Goal: Find contact information: Find contact information

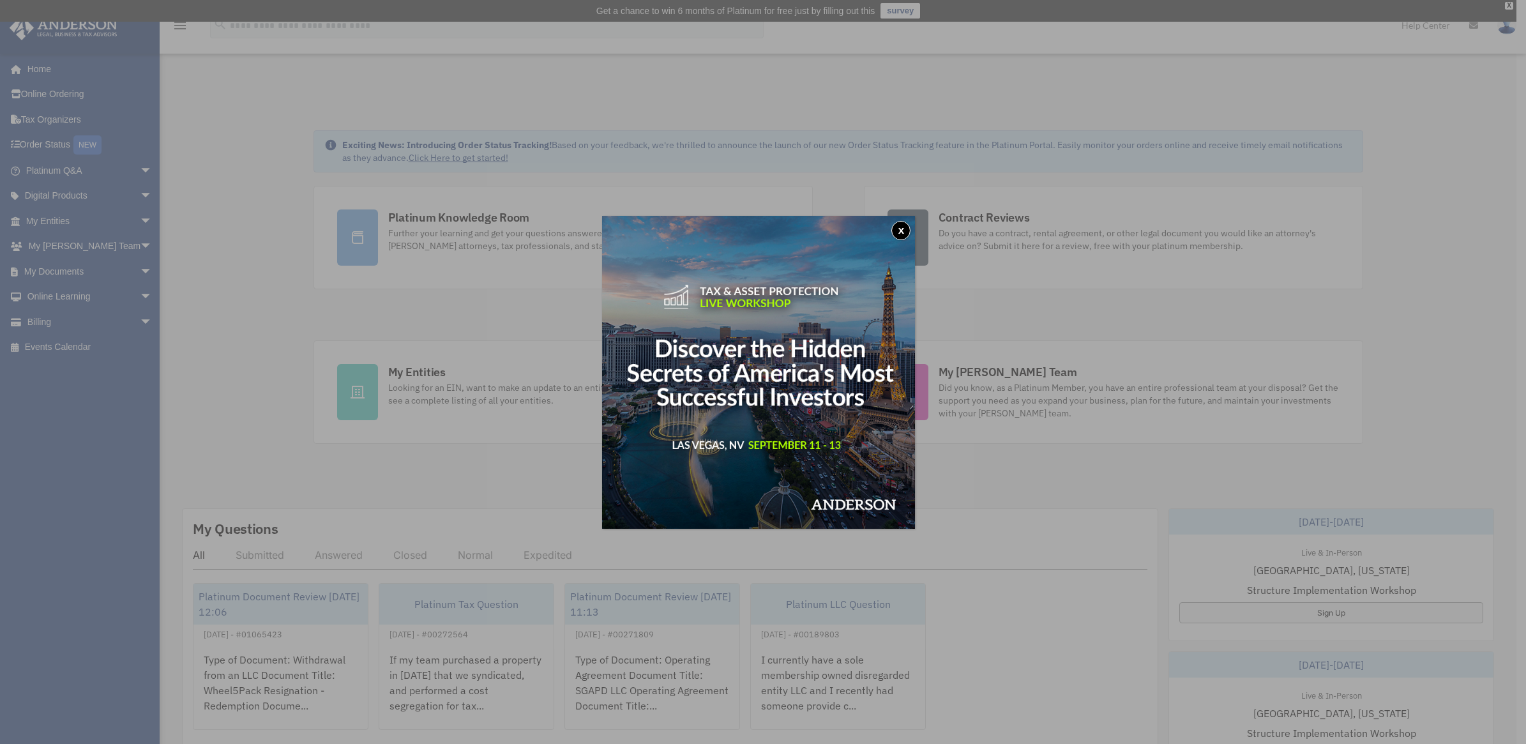
click at [907, 229] on button "x" at bounding box center [901, 230] width 19 height 19
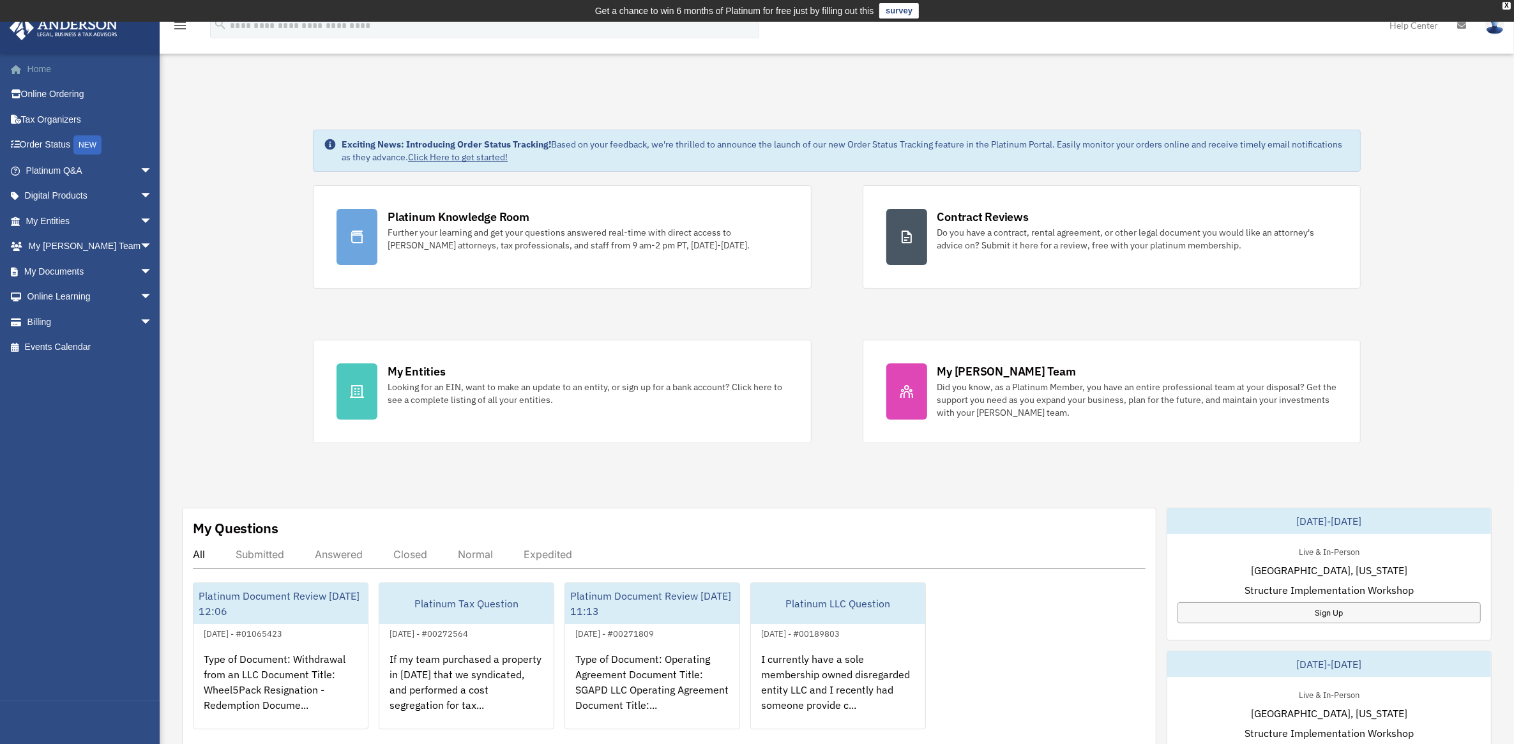
click at [36, 68] on link "Home" at bounding box center [90, 69] width 163 height 26
click at [69, 243] on link "My Anderson Team arrow_drop_down" at bounding box center [90, 247] width 163 height 26
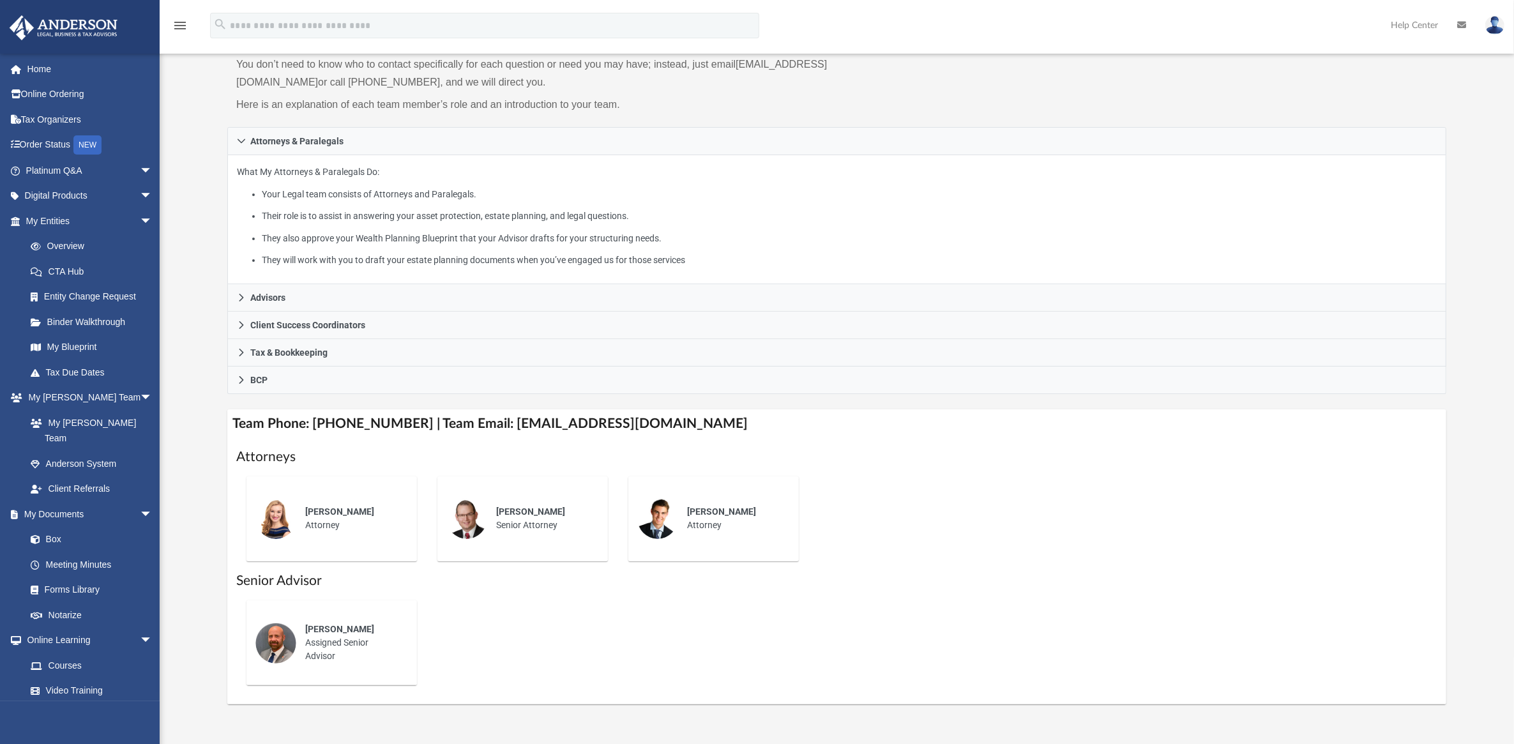
scroll to position [160, 0]
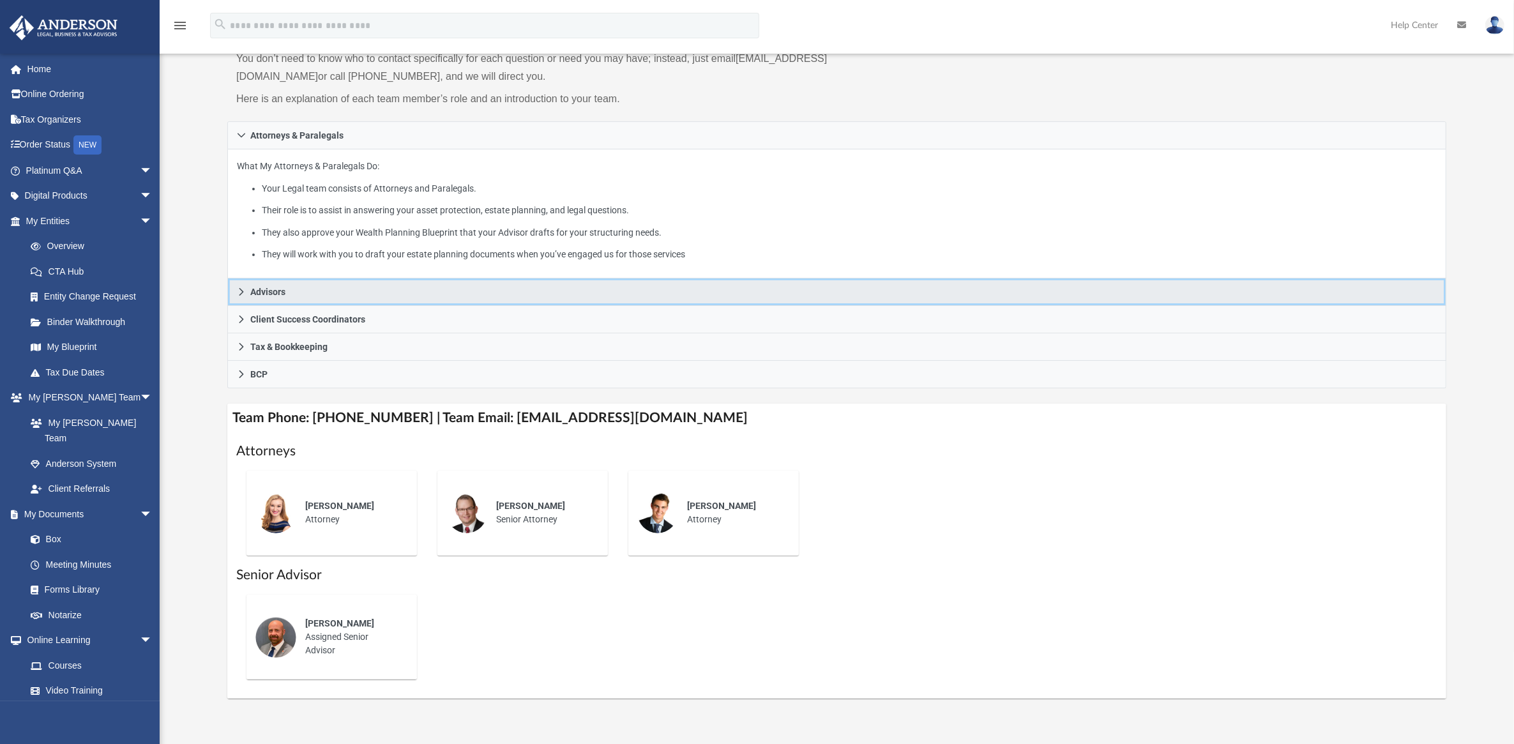
click at [271, 287] on span "Advisors" at bounding box center [267, 291] width 35 height 9
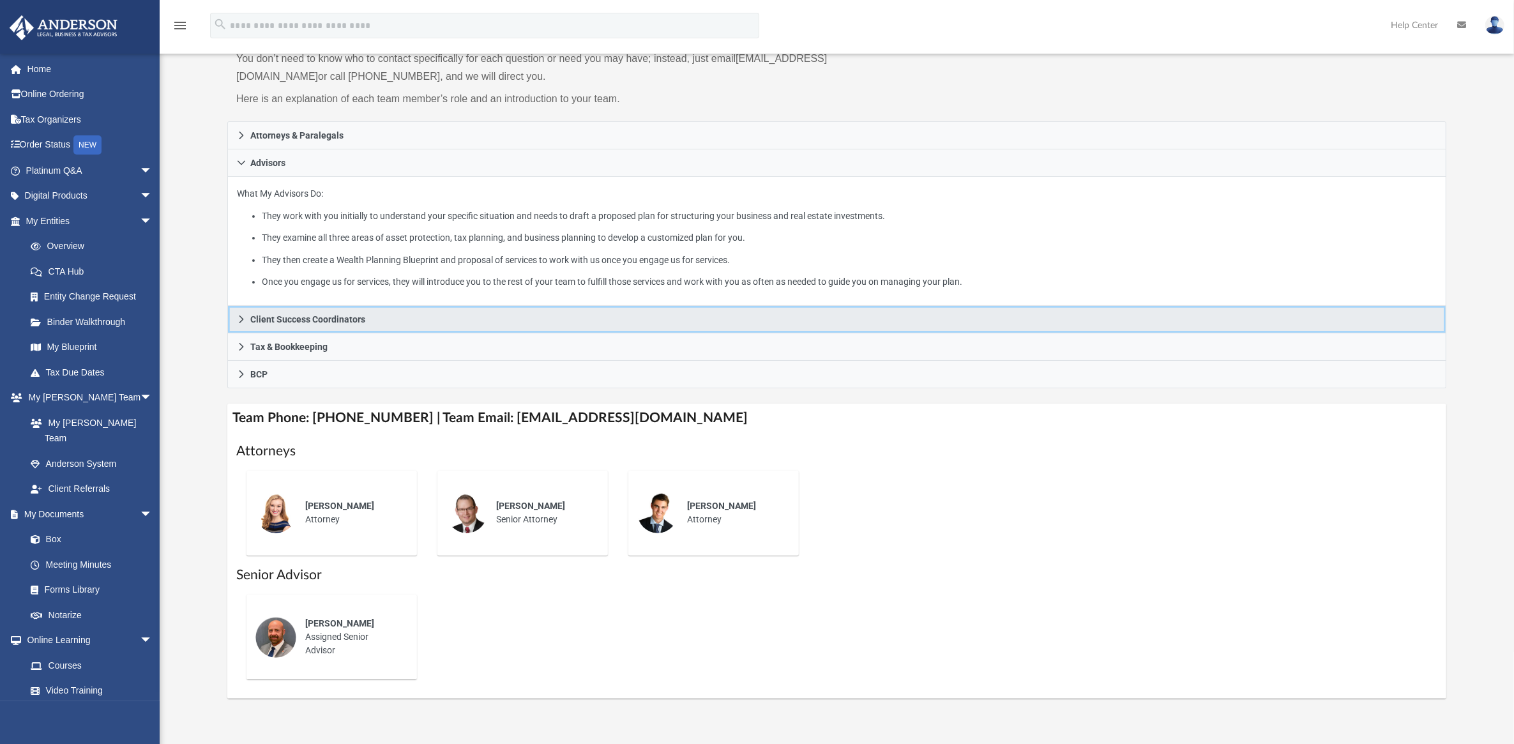
click at [348, 315] on span "Client Success Coordinators" at bounding box center [307, 319] width 115 height 9
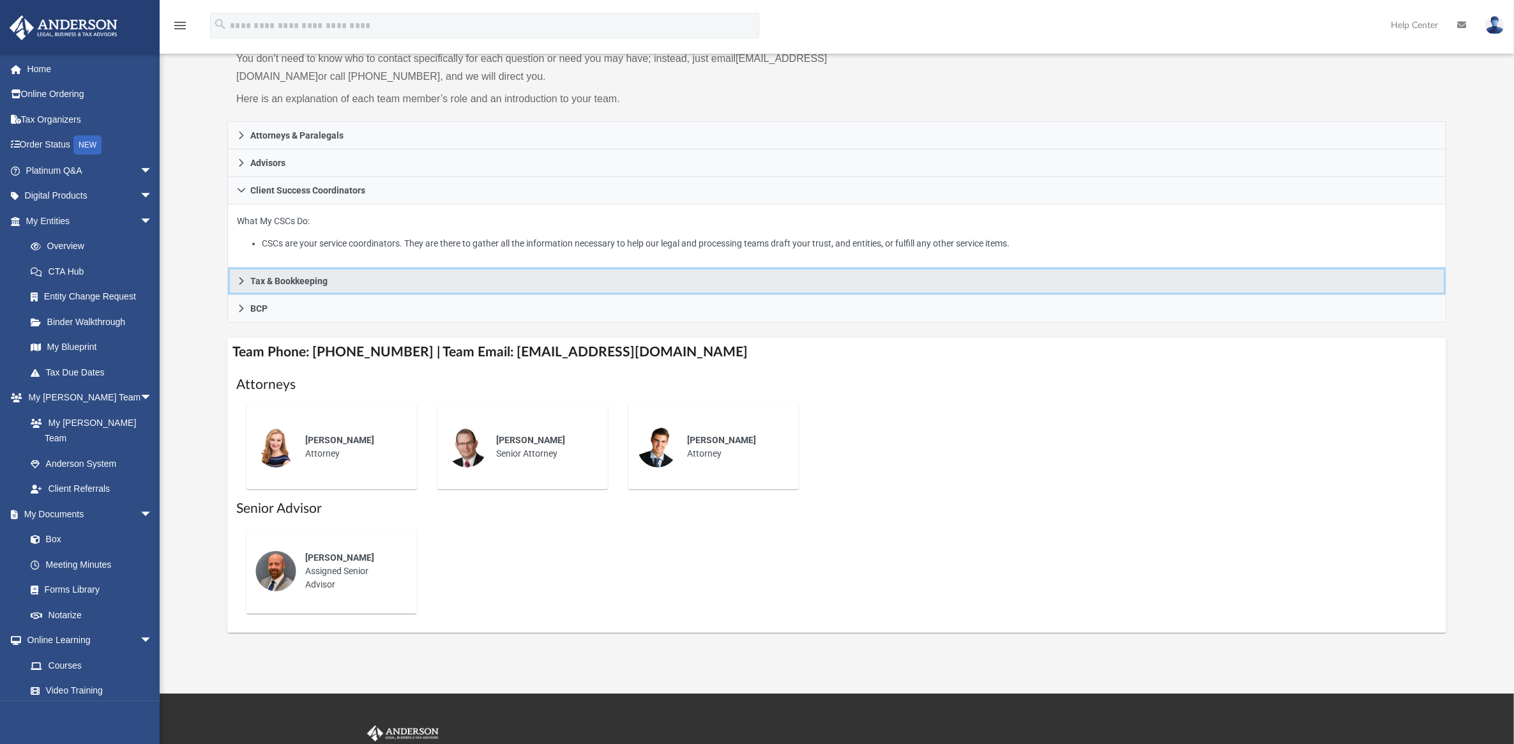
click at [343, 268] on link "Tax & Bookkeeping" at bounding box center [836, 281] width 1219 height 27
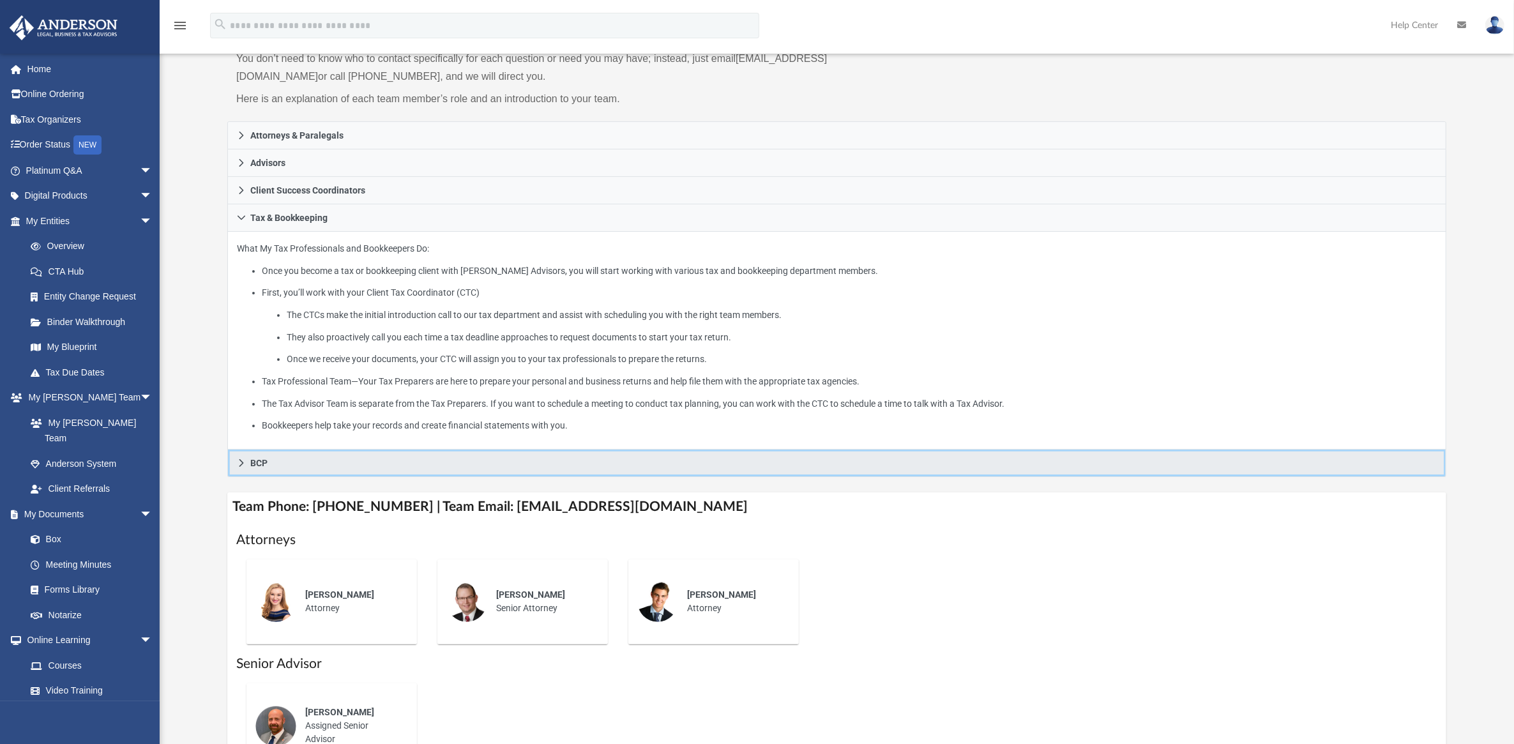
click at [310, 450] on link "BCP" at bounding box center [836, 463] width 1219 height 27
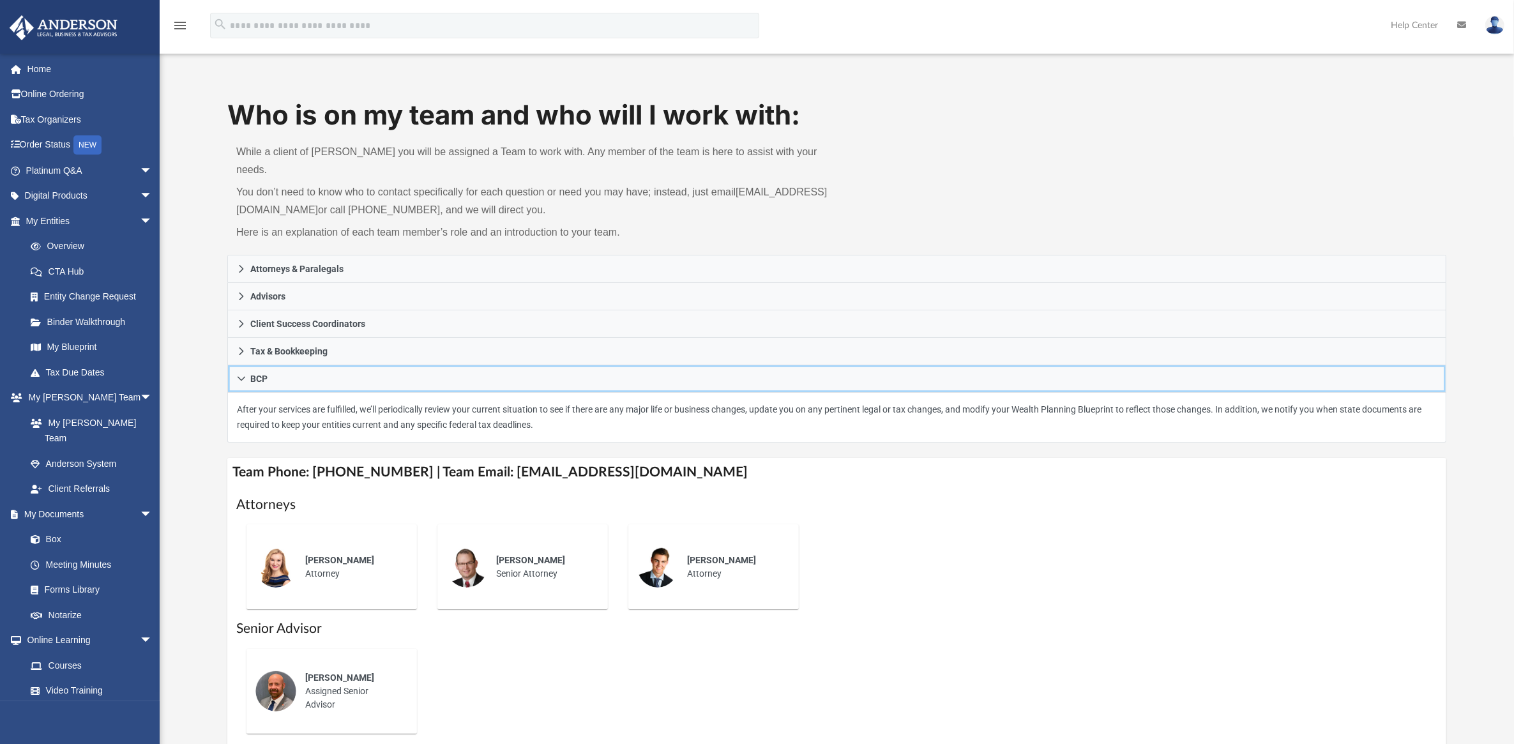
scroll to position [0, 0]
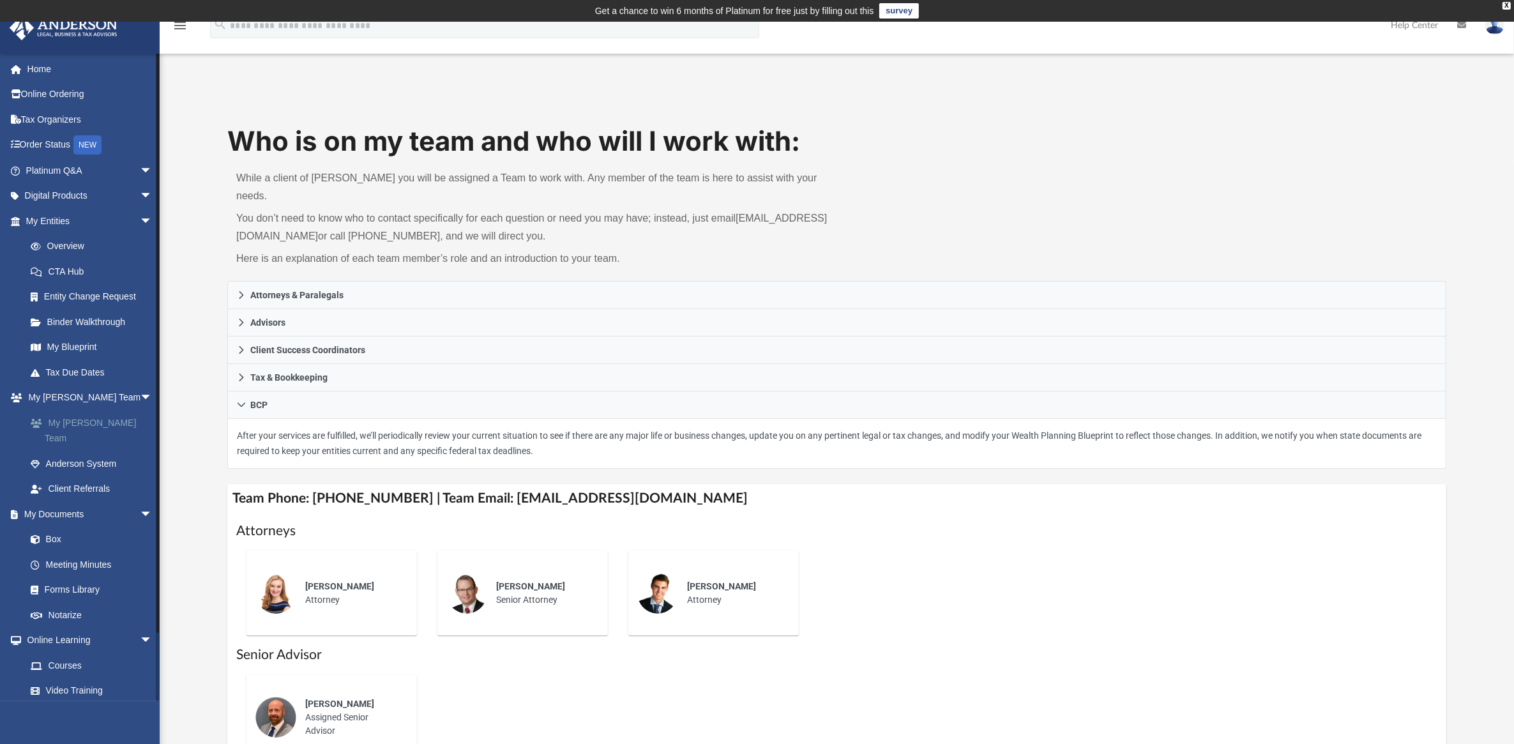
click at [94, 420] on link "My [PERSON_NAME] Team" at bounding box center [95, 430] width 154 height 41
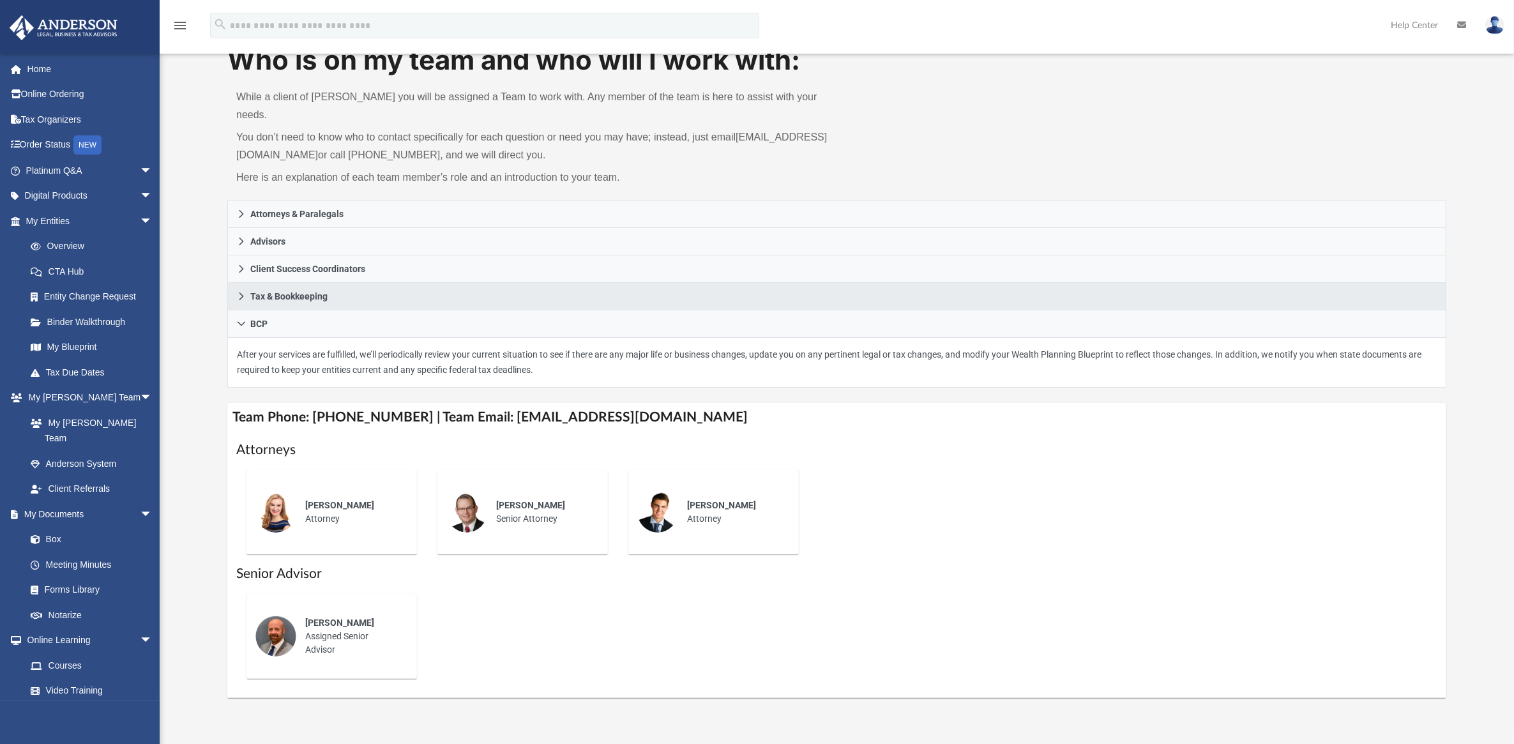
scroll to position [160, 0]
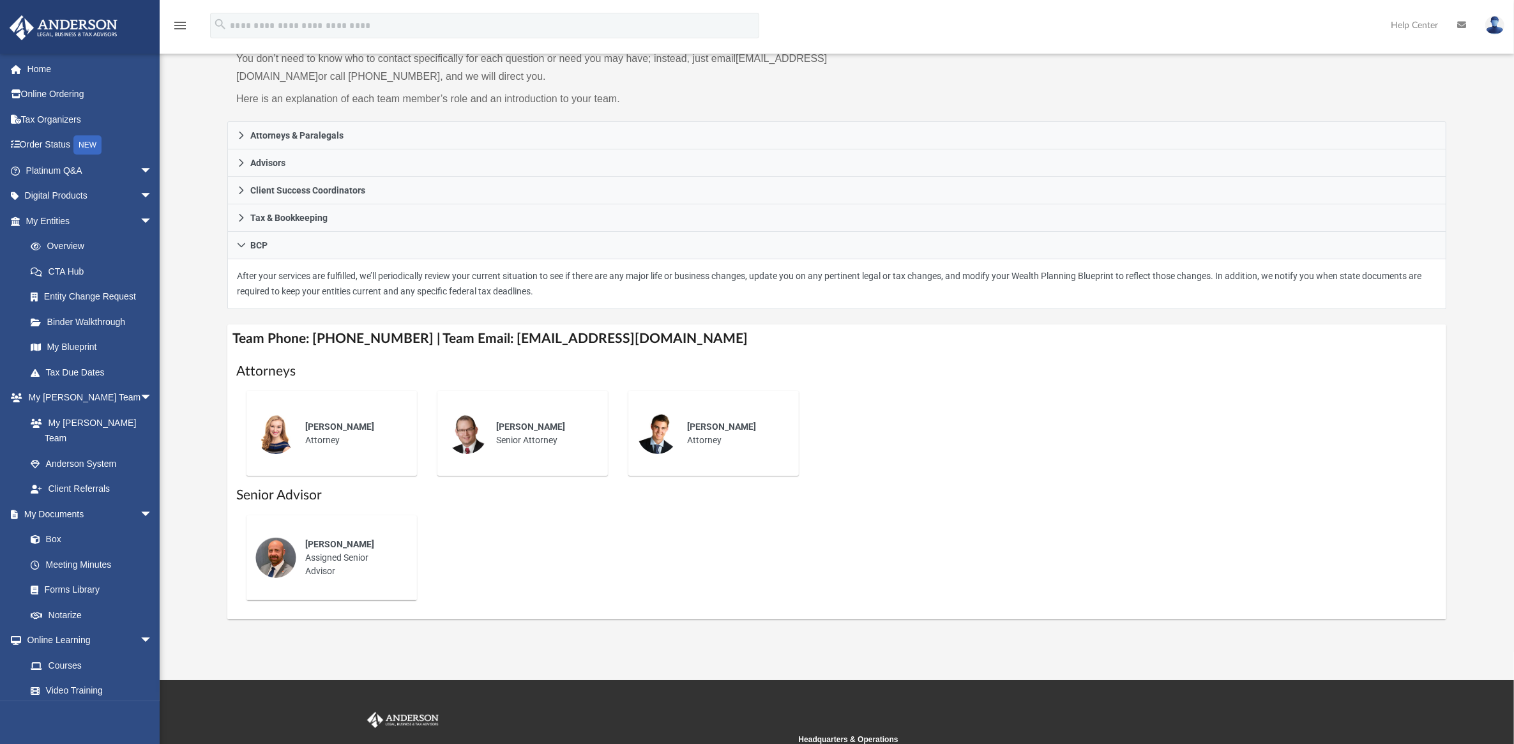
click at [362, 539] on span "Michael Hackler" at bounding box center [339, 544] width 69 height 10
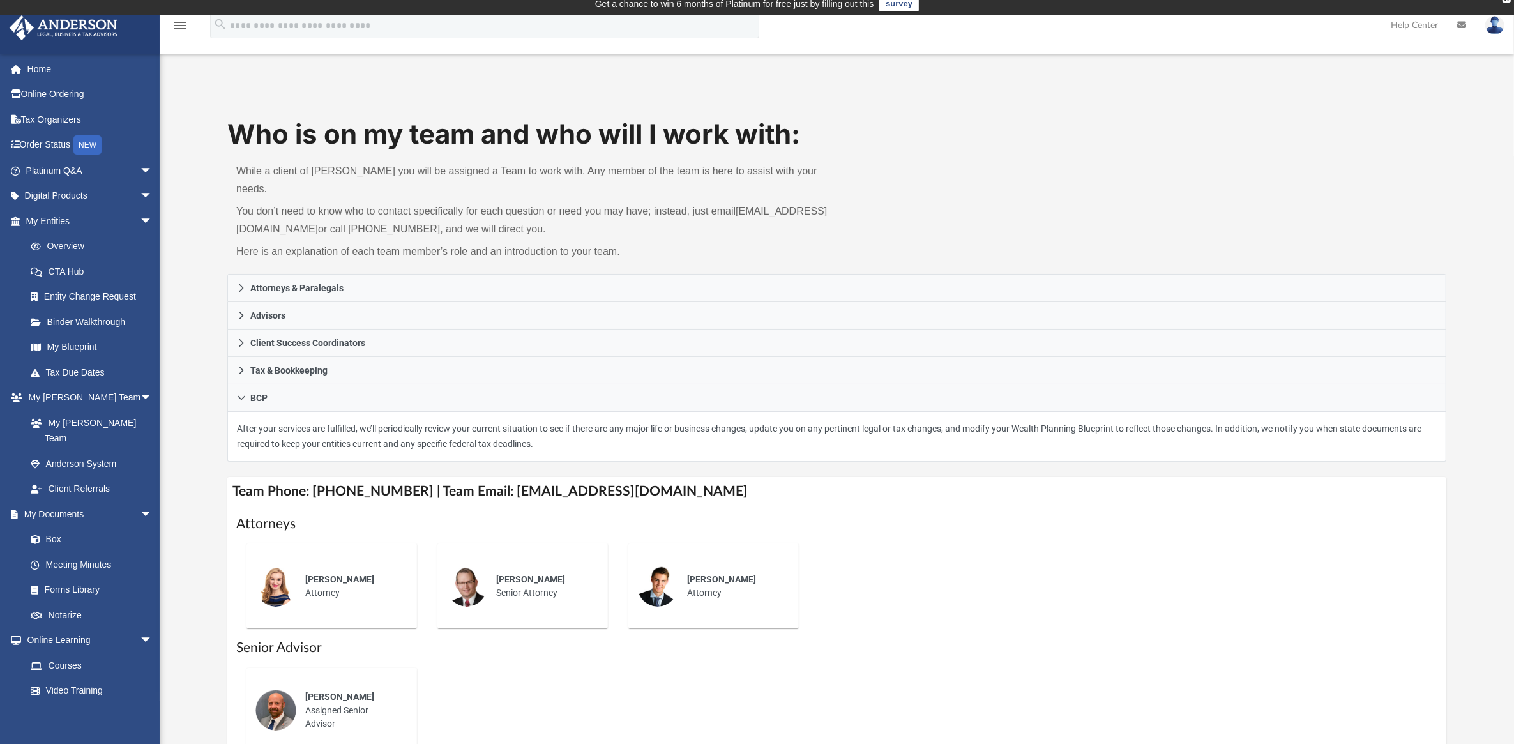
scroll to position [0, 0]
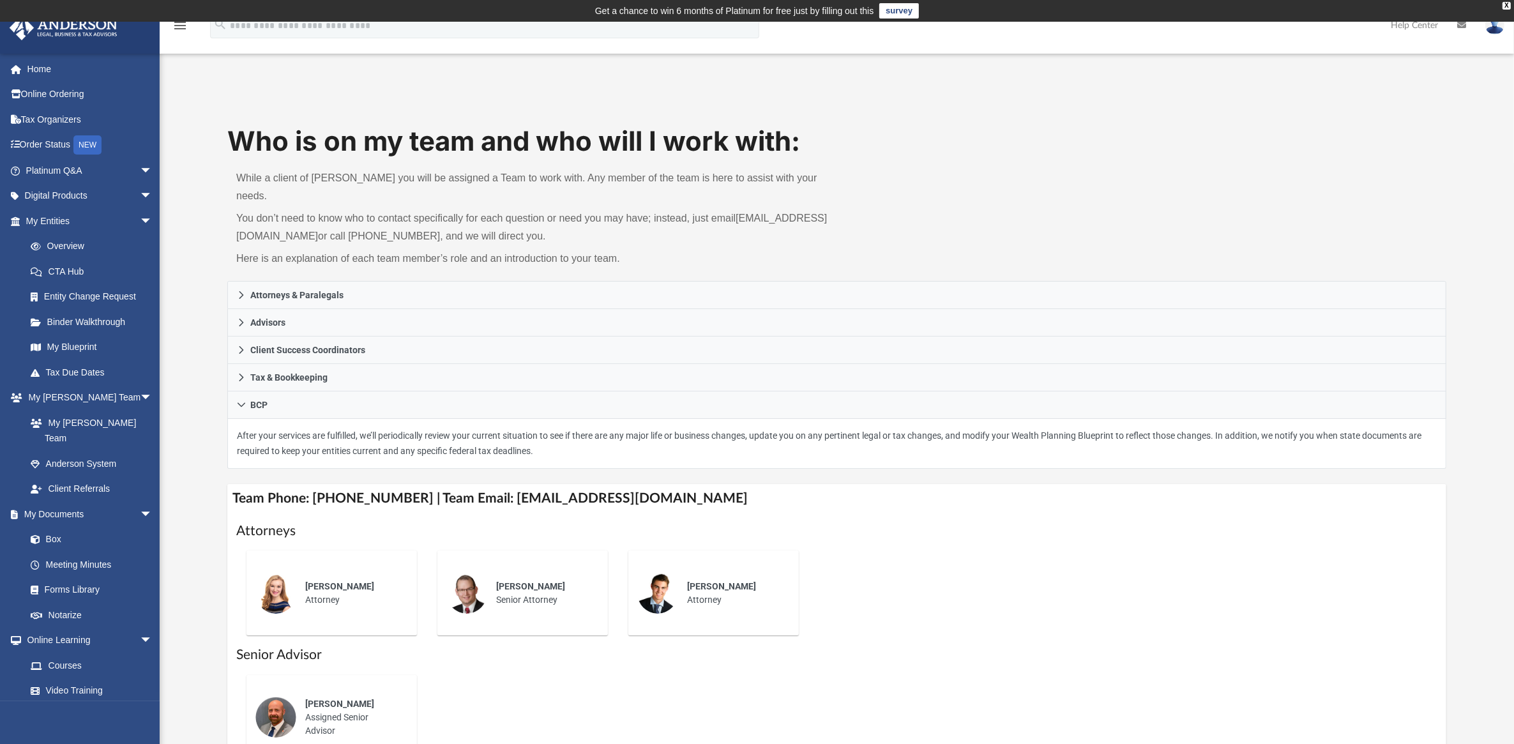
click at [1463, 24] on icon at bounding box center [1461, 24] width 9 height 9
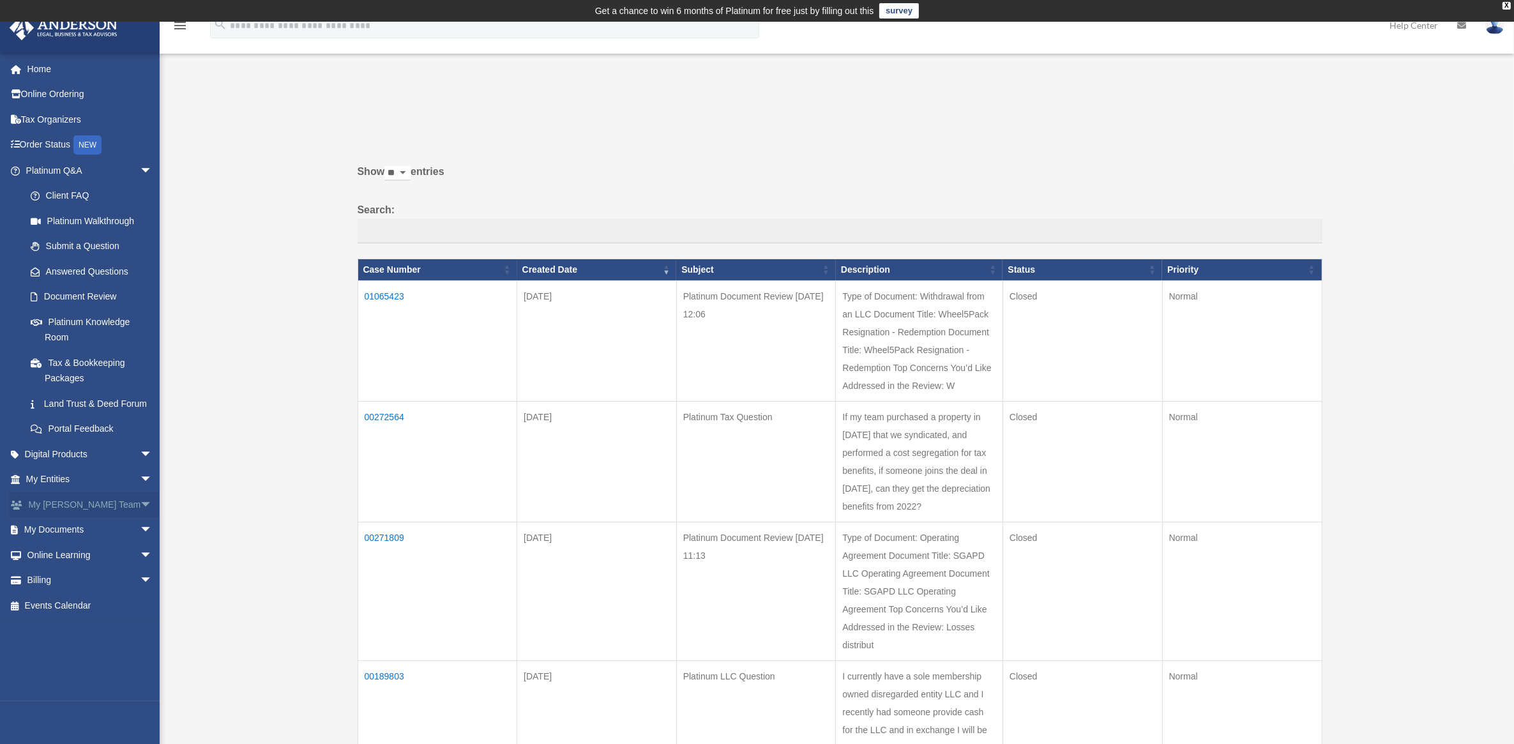
click at [140, 514] on span "arrow_drop_down" at bounding box center [153, 505] width 26 height 26
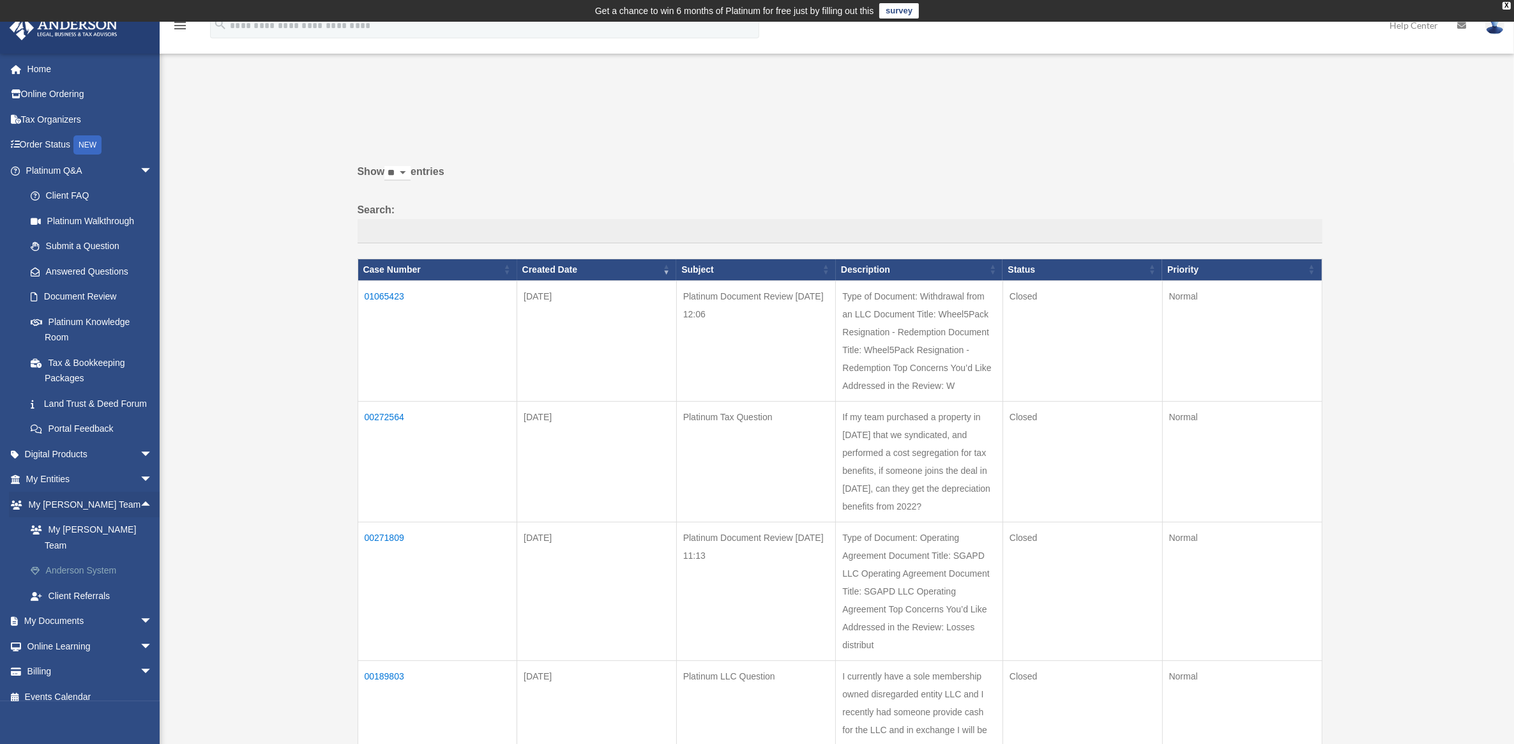
click at [78, 563] on link "Anderson System" at bounding box center [95, 571] width 154 height 26
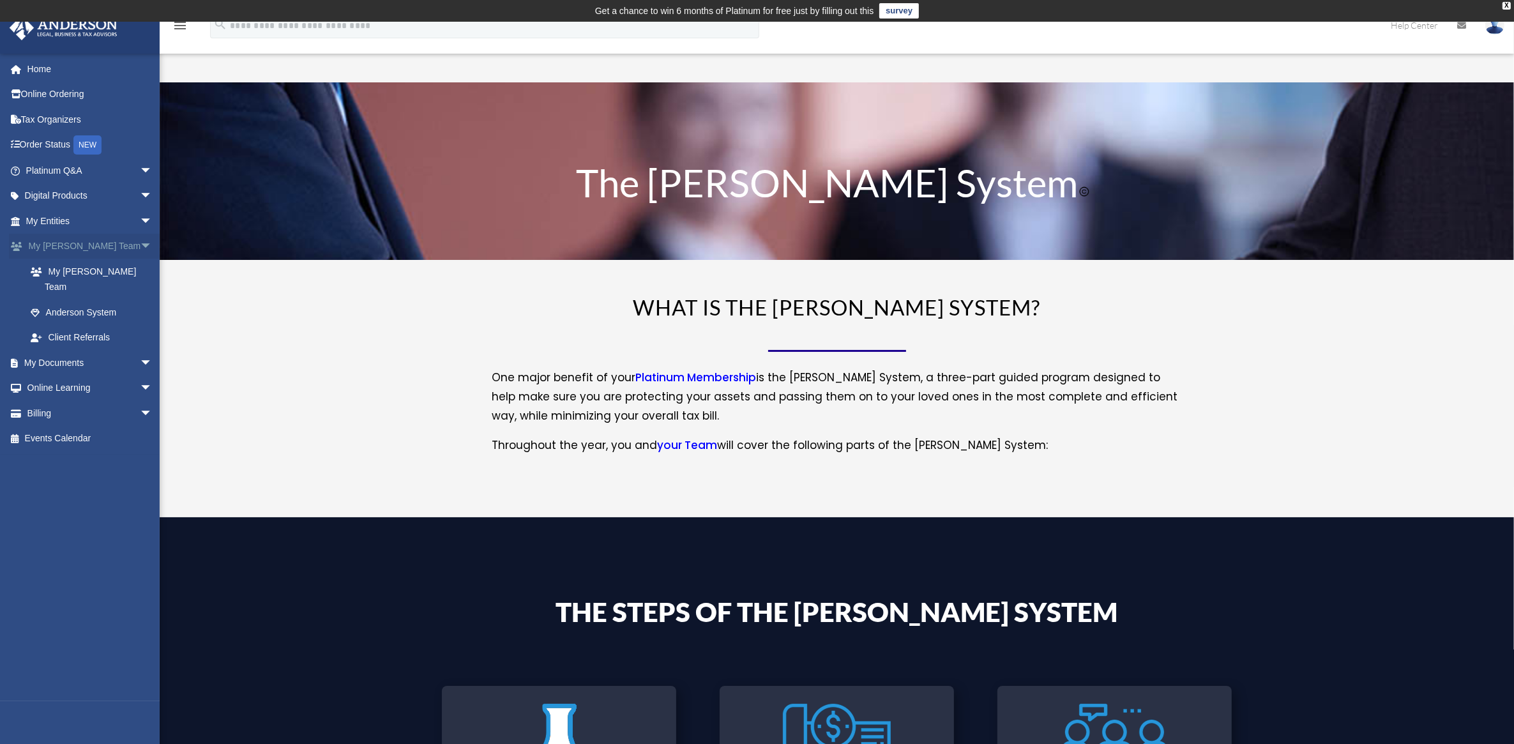
click at [81, 243] on link "My [PERSON_NAME] Team arrow_drop_down" at bounding box center [90, 247] width 163 height 26
click at [89, 273] on link "My [PERSON_NAME] Team" at bounding box center [95, 279] width 154 height 41
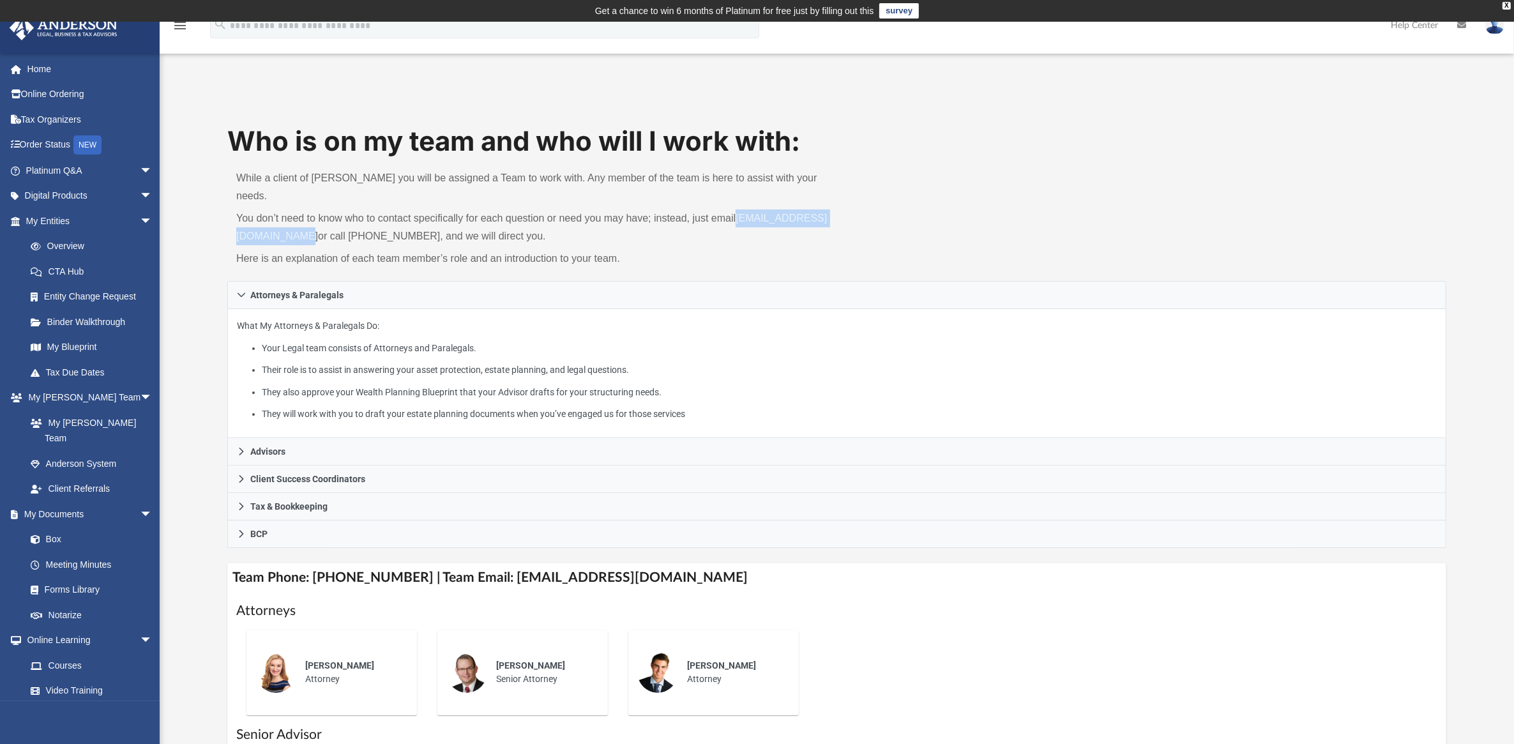
drag, startPoint x: 385, startPoint y: 215, endPoint x: 231, endPoint y: 222, distance: 154.1
click at [231, 222] on div "While a client of [PERSON_NAME] you will be assigned a Team to work with. Any m…" at bounding box center [531, 220] width 609 height 121
copy link "[EMAIL_ADDRESS][DOMAIN_NAME]"
